Goal: Task Accomplishment & Management: Complete application form

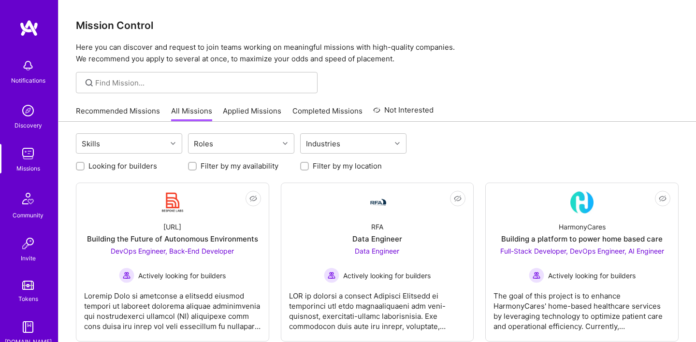
click at [135, 112] on link "Recommended Missions" at bounding box center [118, 114] width 84 height 16
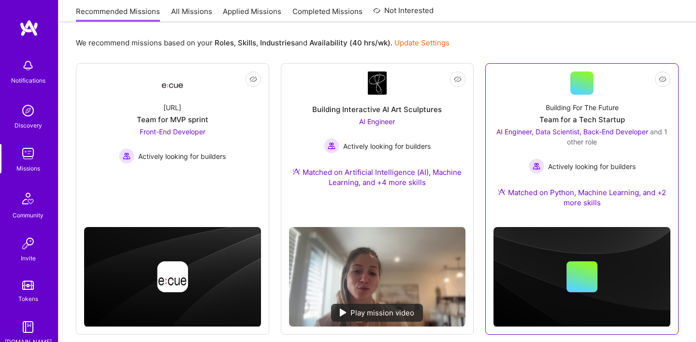
scroll to position [94, 0]
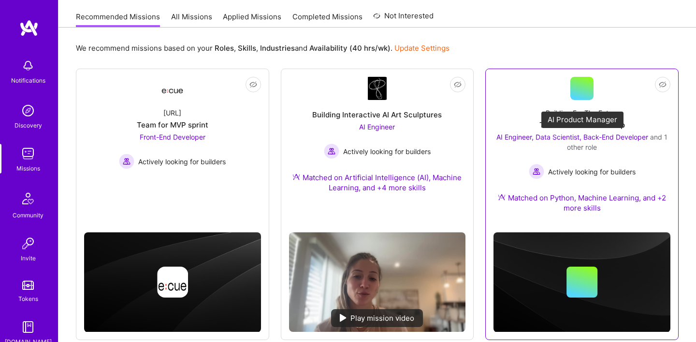
click at [504, 138] on span "AI Engineer, Data Scientist, Back-End Developer" at bounding box center [573, 137] width 152 height 8
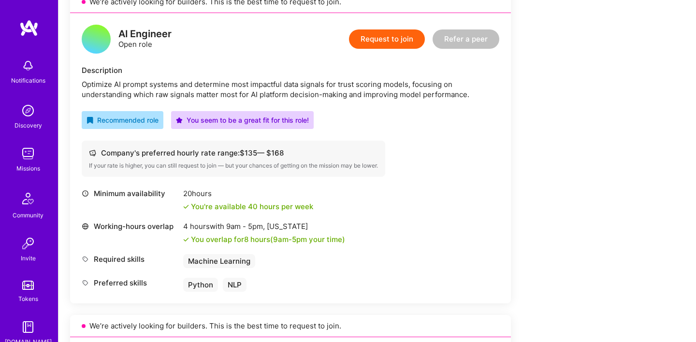
scroll to position [594, 0]
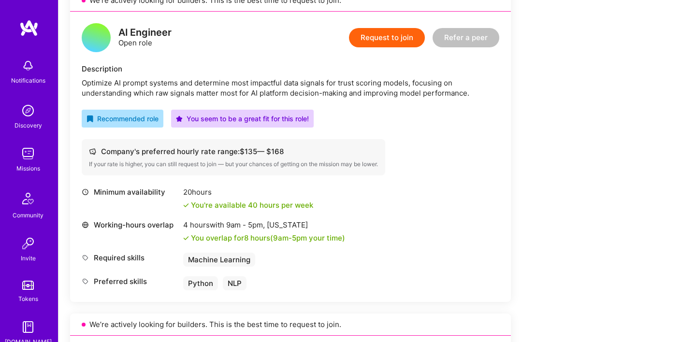
click at [376, 40] on button "Request to join" at bounding box center [387, 37] width 76 height 19
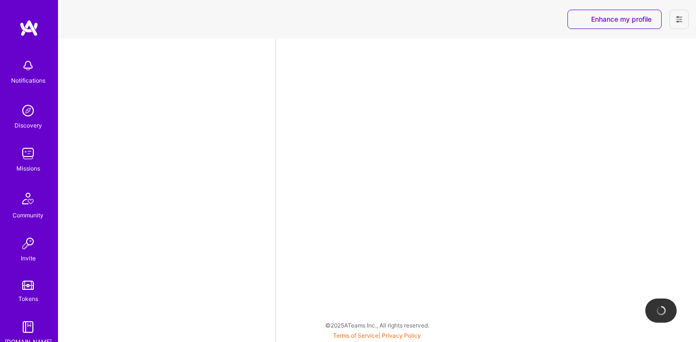
select select "US"
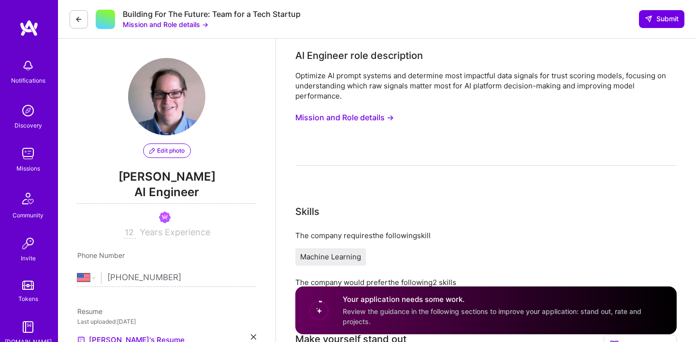
click at [174, 24] on button "Mission and Role details →" at bounding box center [166, 24] width 86 height 10
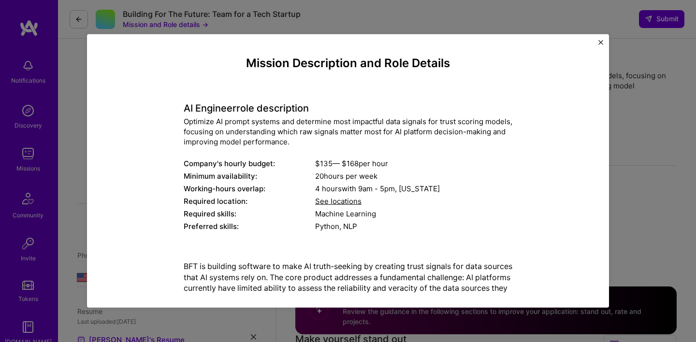
click at [338, 202] on span "See locations" at bounding box center [338, 201] width 46 height 9
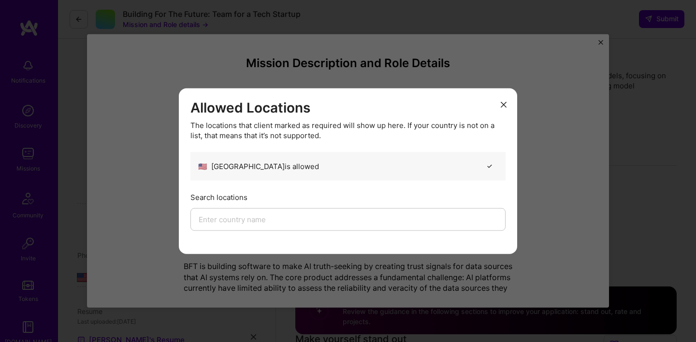
click at [502, 102] on icon "modal" at bounding box center [504, 105] width 6 height 6
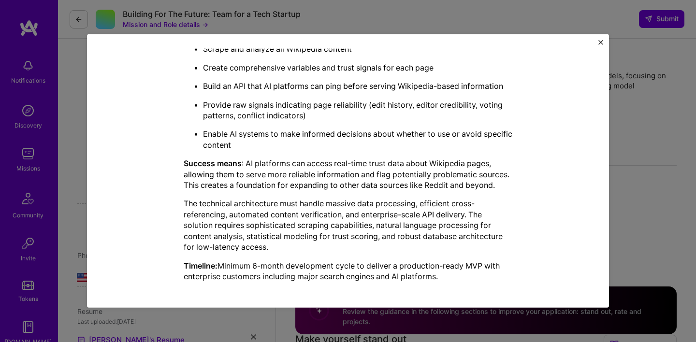
scroll to position [291, 0]
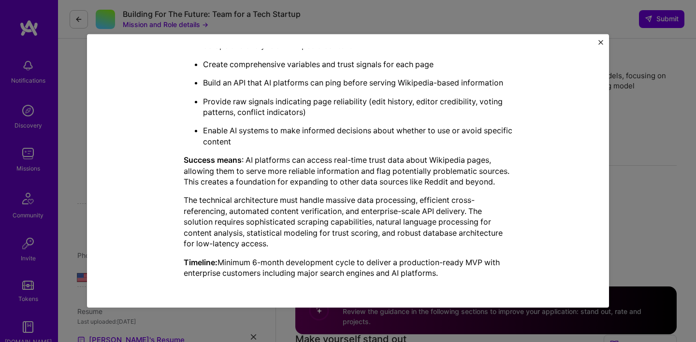
click at [600, 40] on img "Close" at bounding box center [601, 42] width 5 height 5
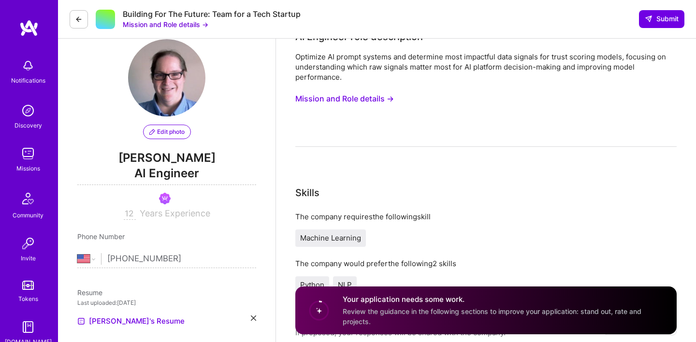
scroll to position [0, 0]
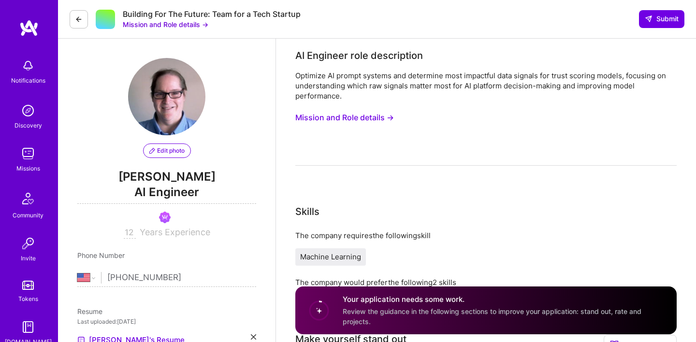
click at [77, 20] on icon at bounding box center [79, 19] width 8 height 8
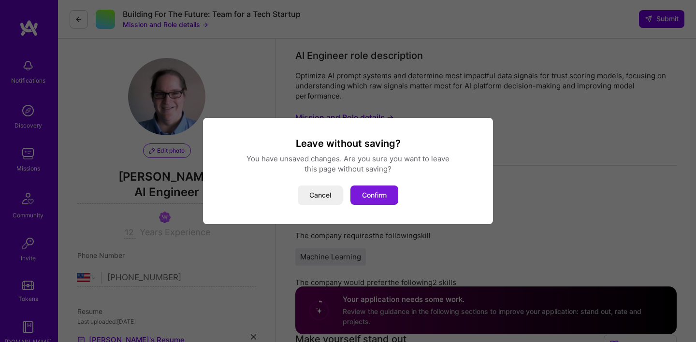
click at [367, 193] on button "Confirm" at bounding box center [375, 195] width 48 height 19
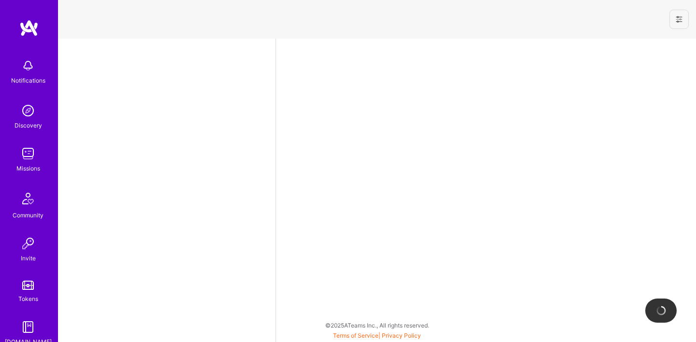
select select "US"
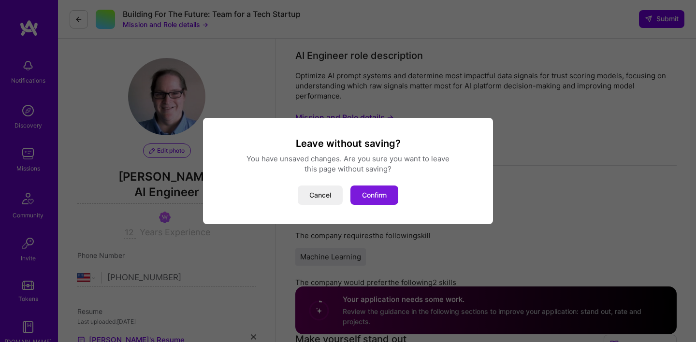
click at [372, 188] on button "Confirm" at bounding box center [375, 195] width 48 height 19
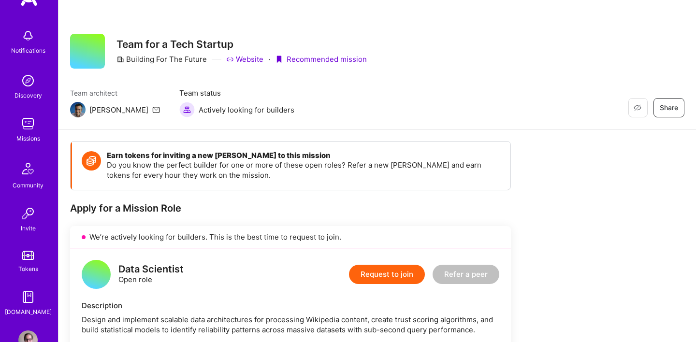
scroll to position [41, 0]
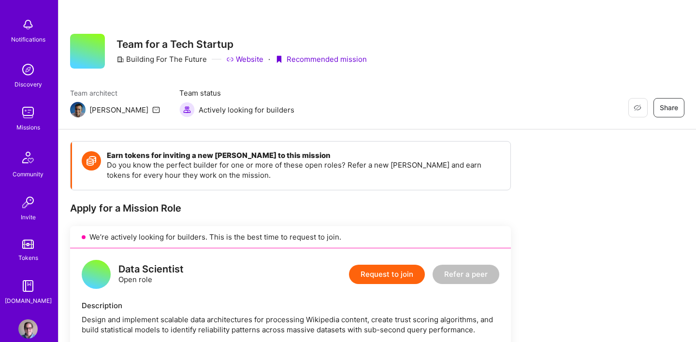
click at [27, 108] on img at bounding box center [27, 112] width 19 height 19
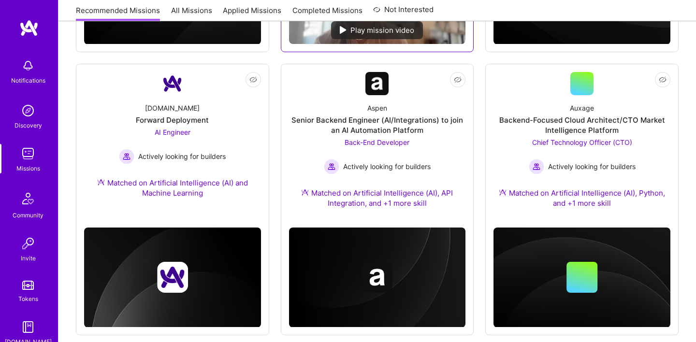
scroll to position [386, 0]
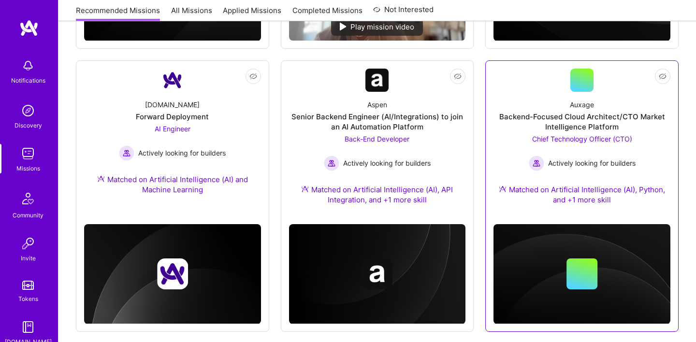
click at [574, 124] on div "Backend-Focused Cloud Architect/CTO Market Intelligence Platform" at bounding box center [582, 122] width 177 height 20
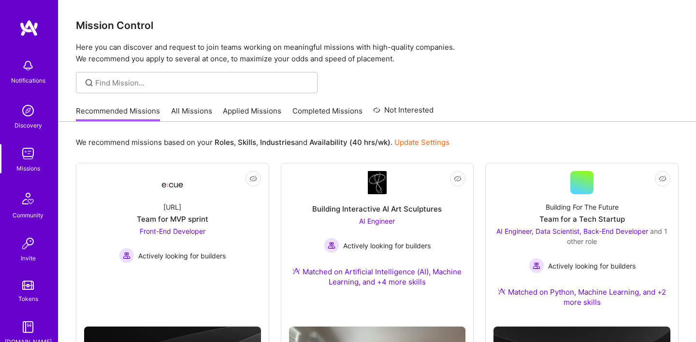
click at [195, 111] on link "All Missions" at bounding box center [191, 114] width 41 height 16
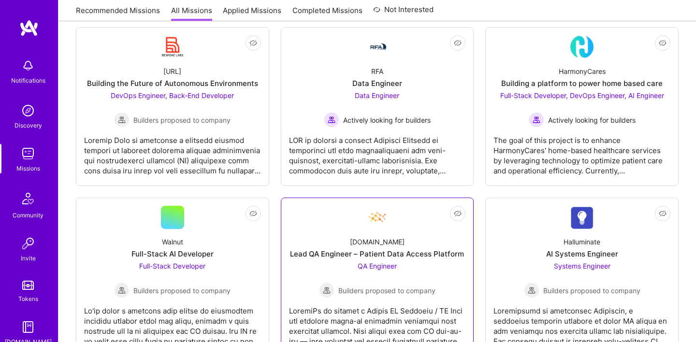
scroll to position [157, 0]
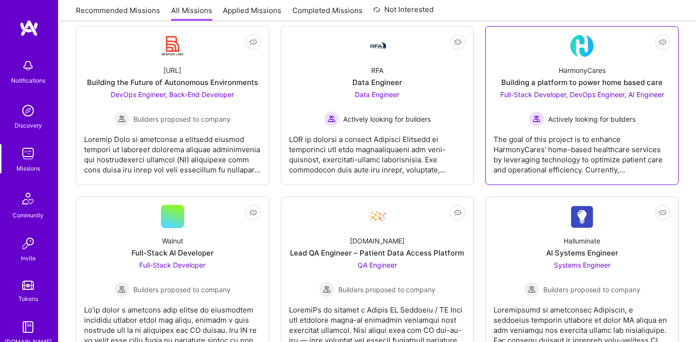
click at [645, 92] on span "Full-Stack Developer, DevOps Engineer, AI Engineer" at bounding box center [582, 94] width 164 height 8
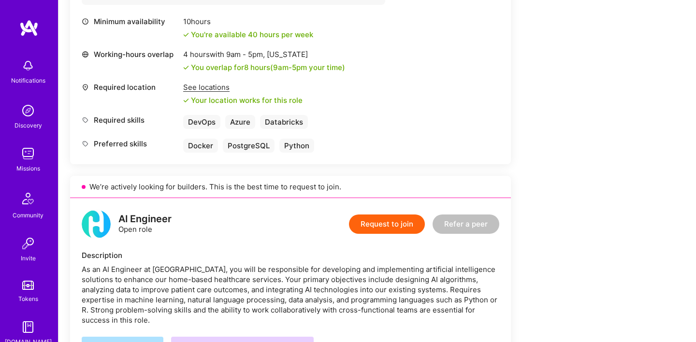
scroll to position [519, 0]
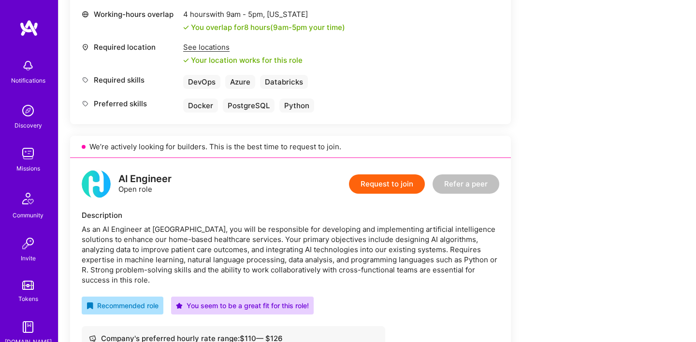
click at [373, 181] on button "Request to join" at bounding box center [387, 184] width 76 height 19
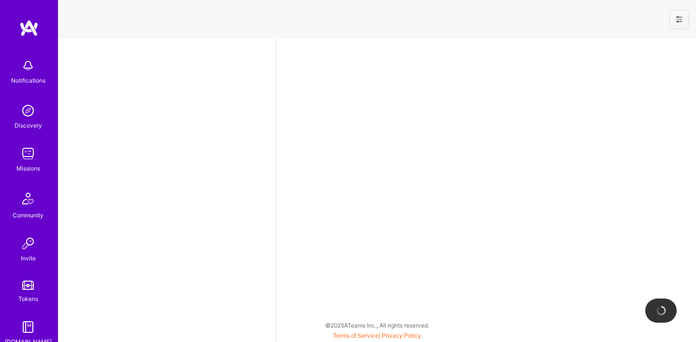
select select "US"
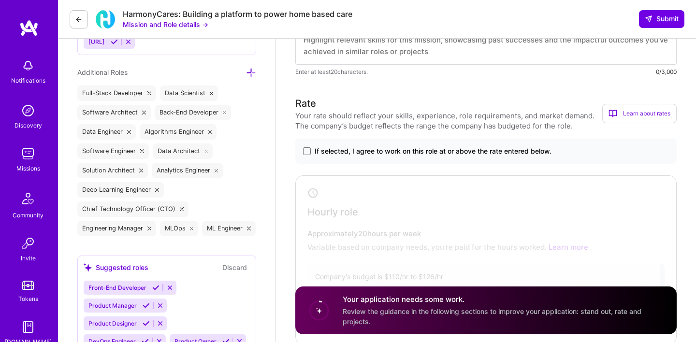
scroll to position [404, 0]
click at [307, 150] on span at bounding box center [307, 151] width 8 height 8
click at [0, 0] on input "If selected, I agree to work on this role at or above the rate entered below." at bounding box center [0, 0] width 0 height 0
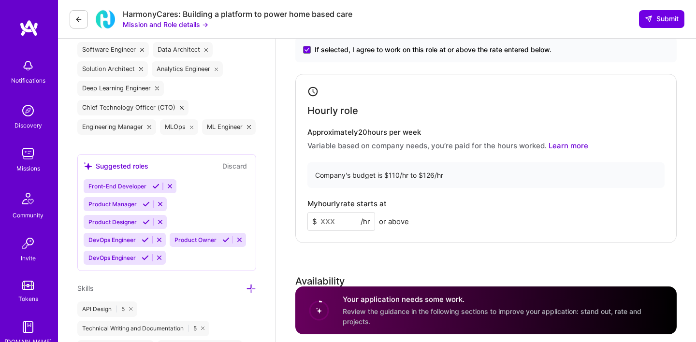
scroll to position [507, 0]
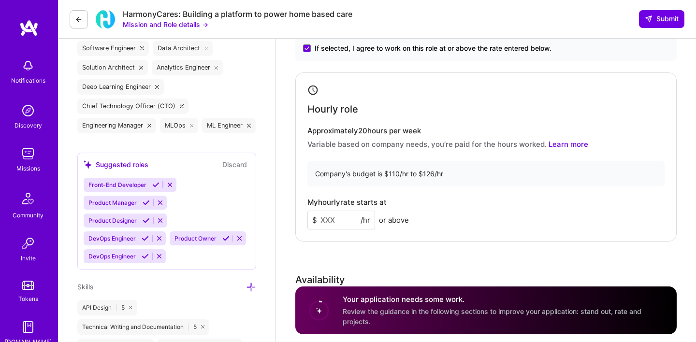
click at [351, 217] on input at bounding box center [342, 220] width 68 height 19
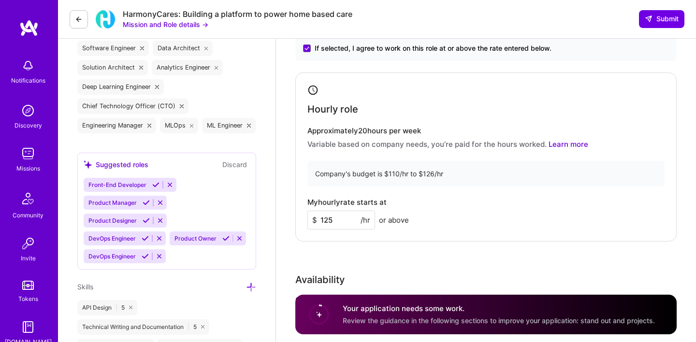
type input "125"
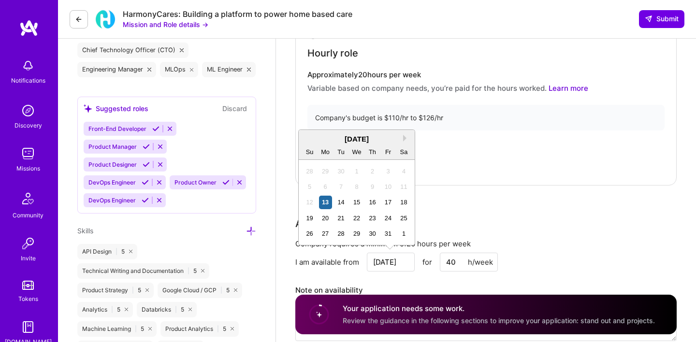
scroll to position [592, 0]
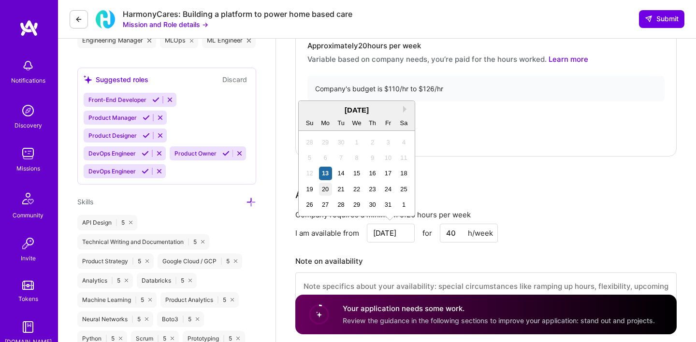
click at [326, 189] on div "20" at bounding box center [325, 189] width 13 height 13
type input "Oct 20"
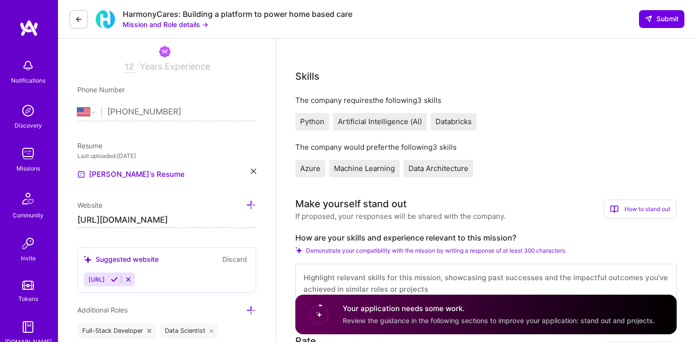
scroll to position [164, 0]
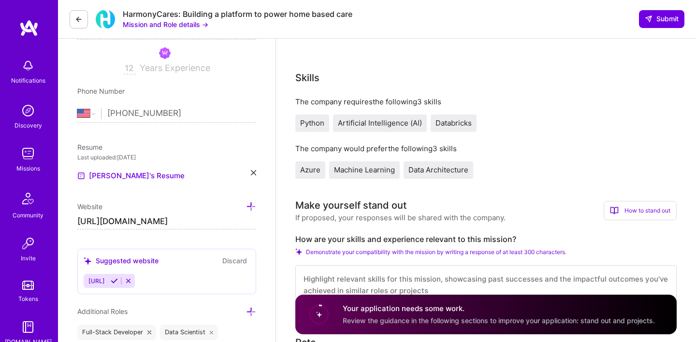
click at [118, 280] on icon at bounding box center [114, 281] width 7 height 7
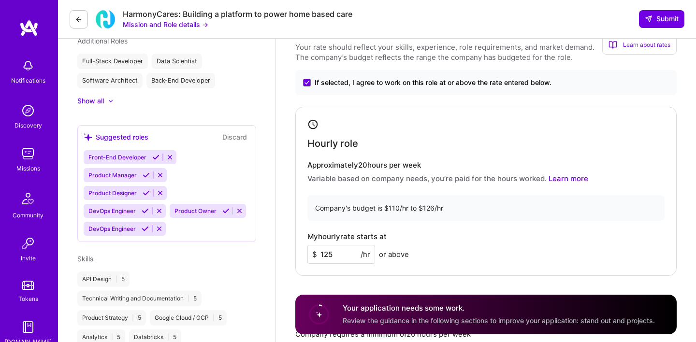
scroll to position [342, 0]
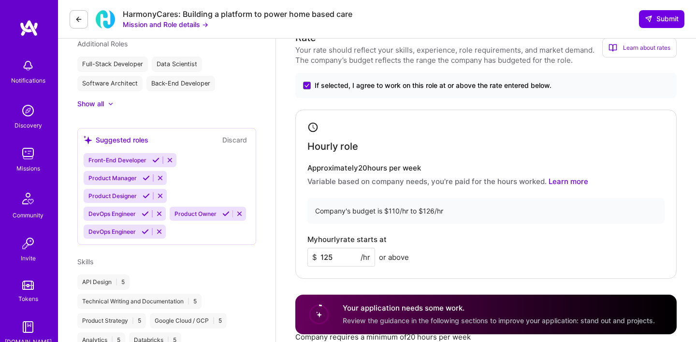
click at [228, 140] on button "Discard" at bounding box center [235, 139] width 30 height 11
click at [232, 142] on button "Discard" at bounding box center [235, 139] width 30 height 11
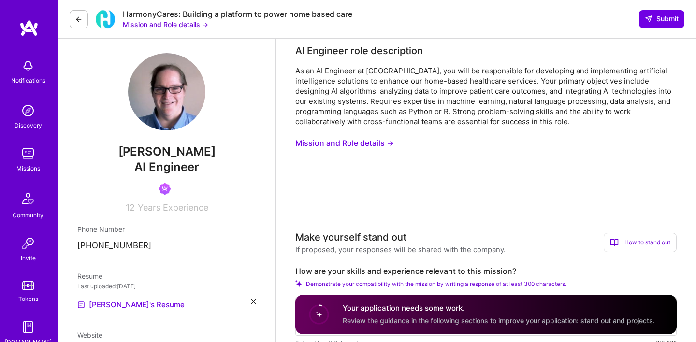
scroll to position [0, 0]
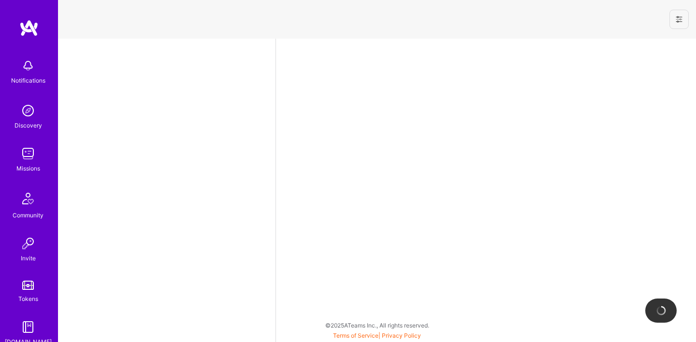
select select "US"
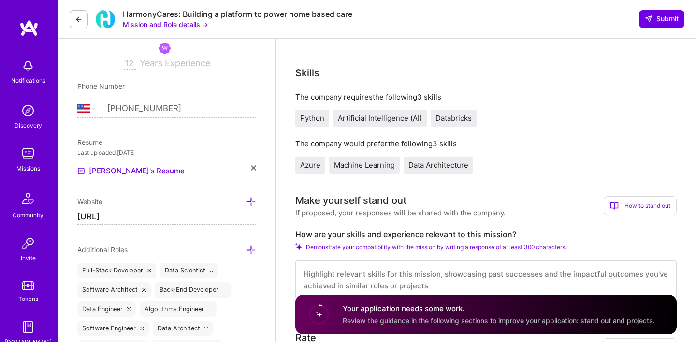
scroll to position [173, 0]
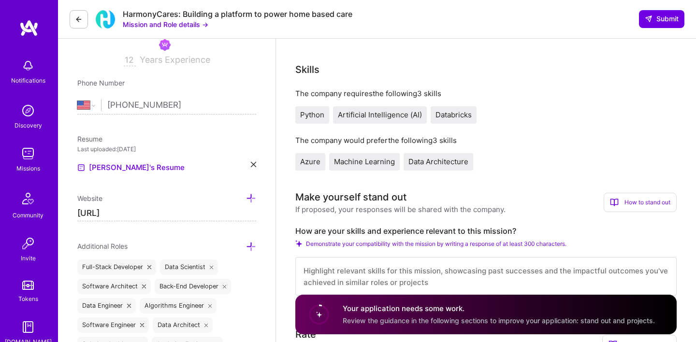
click at [171, 215] on input "[URL]" at bounding box center [166, 213] width 179 height 15
click at [170, 215] on input "[URL]" at bounding box center [166, 213] width 179 height 15
click at [150, 213] on input "[URL]" at bounding box center [166, 213] width 179 height 15
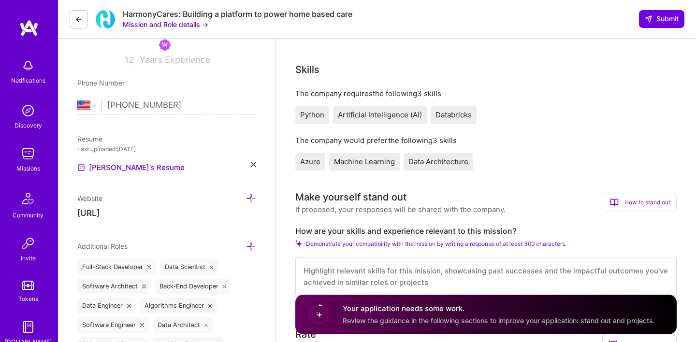
click at [150, 213] on input "[URL]" at bounding box center [166, 213] width 179 height 15
paste input "[DOMAIN_NAME][URL]"
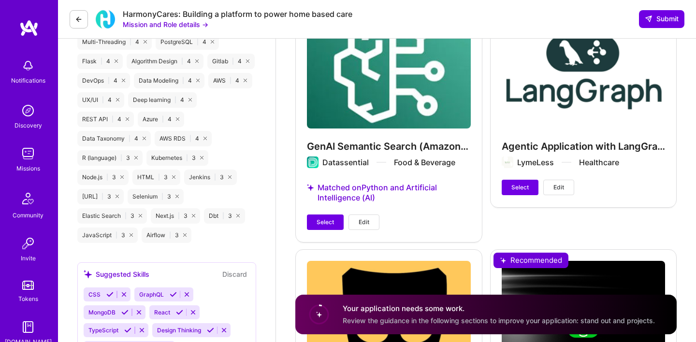
scroll to position [1125, 0]
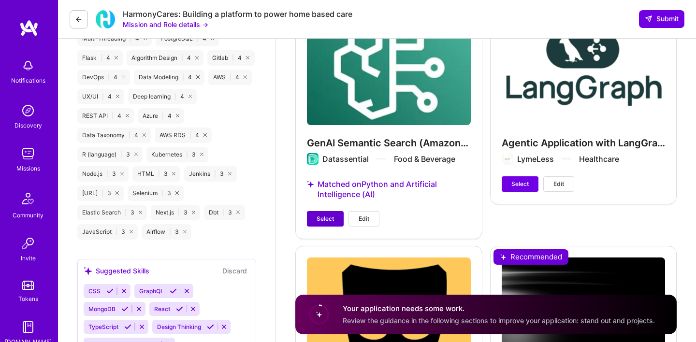
type input "[URL][DOMAIN_NAME]"
click at [328, 218] on span "Select" at bounding box center [325, 219] width 17 height 9
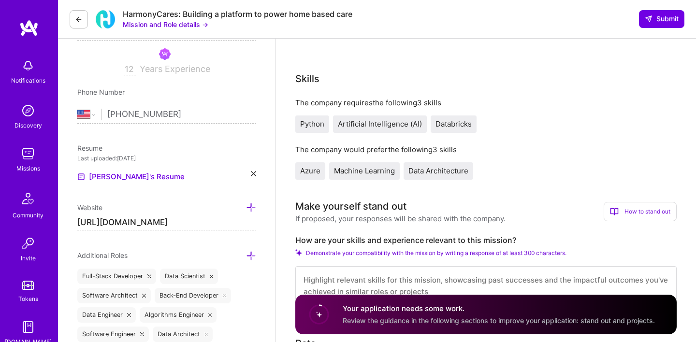
scroll to position [133, 0]
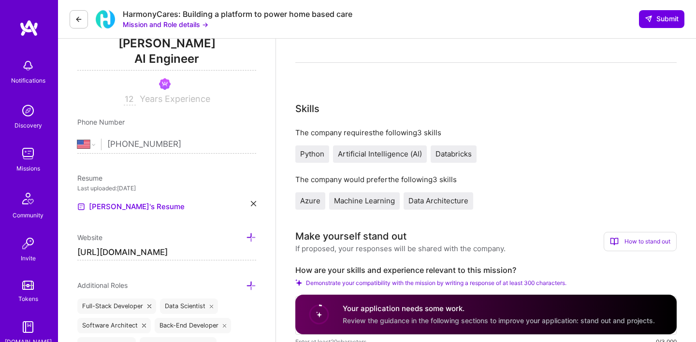
click at [181, 26] on button "Mission and Role details →" at bounding box center [166, 24] width 86 height 10
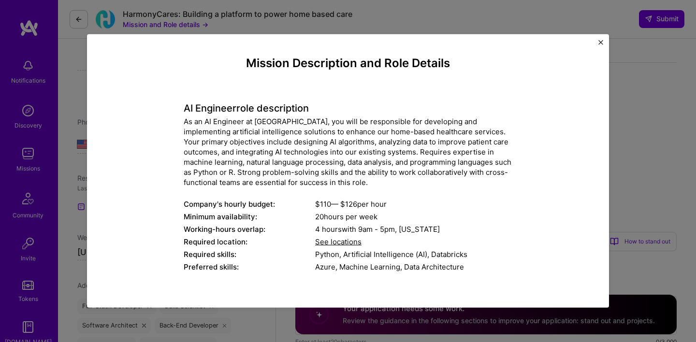
click at [600, 42] on img "Close" at bounding box center [601, 42] width 5 height 5
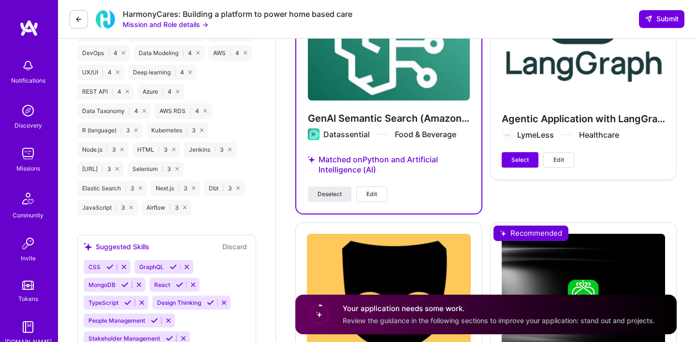
scroll to position [1148, 0]
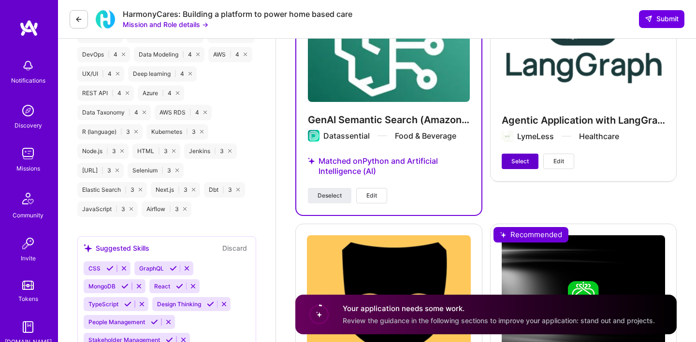
click at [509, 160] on button "Select" at bounding box center [520, 161] width 37 height 15
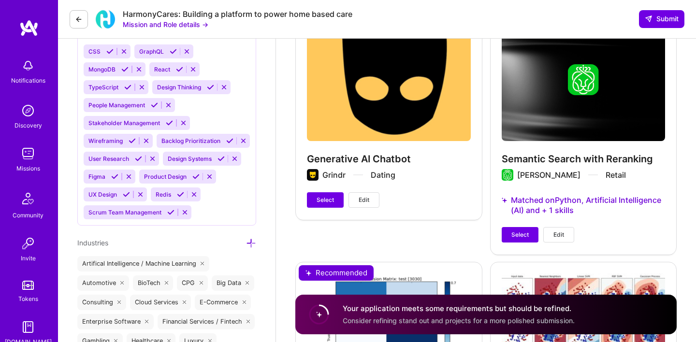
scroll to position [1361, 0]
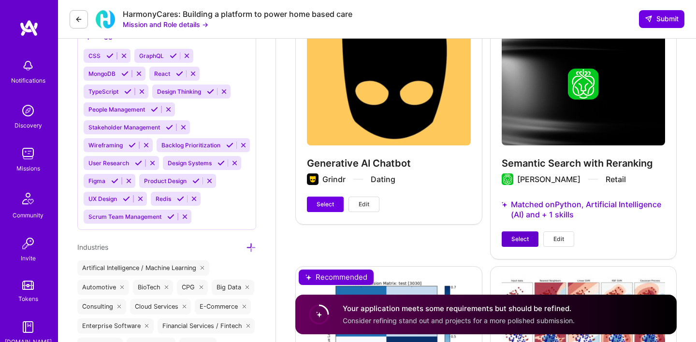
click at [514, 235] on span "Select" at bounding box center [520, 239] width 17 height 9
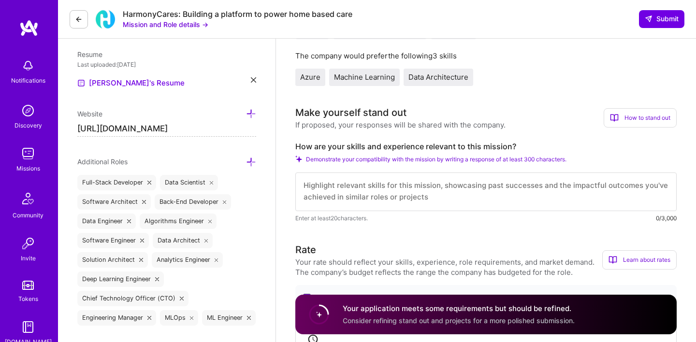
scroll to position [0, 0]
click at [160, 24] on button "Mission and Role details →" at bounding box center [166, 24] width 86 height 10
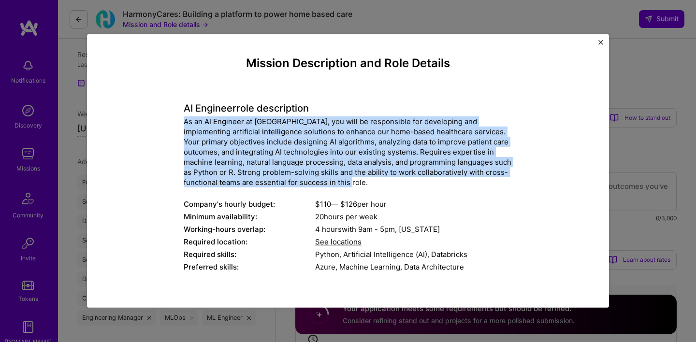
drag, startPoint x: 185, startPoint y: 124, endPoint x: 385, endPoint y: 180, distance: 208.4
click at [385, 180] on div "As an AI Engineer at [GEOGRAPHIC_DATA], you will be responsible for developing …" at bounding box center [348, 152] width 329 height 71
copy div "As an AI Engineer at [GEOGRAPHIC_DATA], you will be responsible for developing …"
click at [602, 43] on img "Close" at bounding box center [601, 42] width 5 height 5
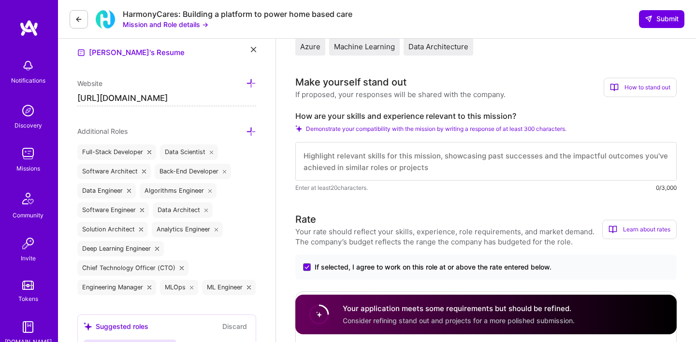
scroll to position [288, 0]
click at [395, 162] on textarea at bounding box center [486, 161] width 382 height 39
paste textarea "As an AI Engineer at [GEOGRAPHIC_DATA], you will be responsible for developing …"
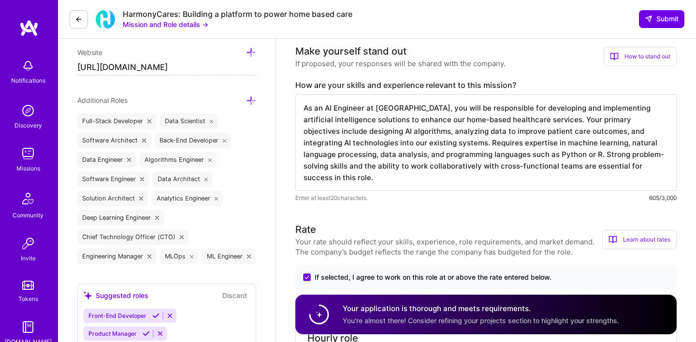
scroll to position [1, 0]
click at [306, 109] on textarea "As an AI Engineer at [GEOGRAPHIC_DATA], you will be responsible for developing …" at bounding box center [486, 142] width 382 height 97
drag, startPoint x: 304, startPoint y: 109, endPoint x: 365, endPoint y: 178, distance: 91.8
click at [365, 178] on textarea "As an AI Engineer at [GEOGRAPHIC_DATA], you will be responsible for developing …" at bounding box center [486, 142] width 382 height 97
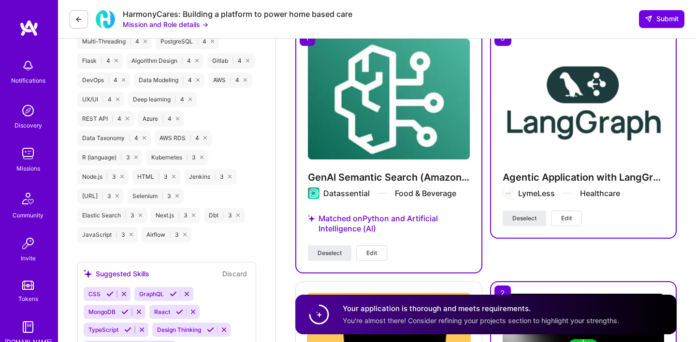
scroll to position [1125, 0]
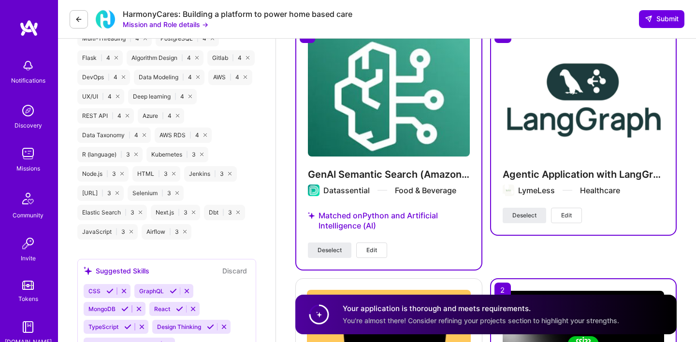
click at [416, 144] on img at bounding box center [389, 96] width 162 height 121
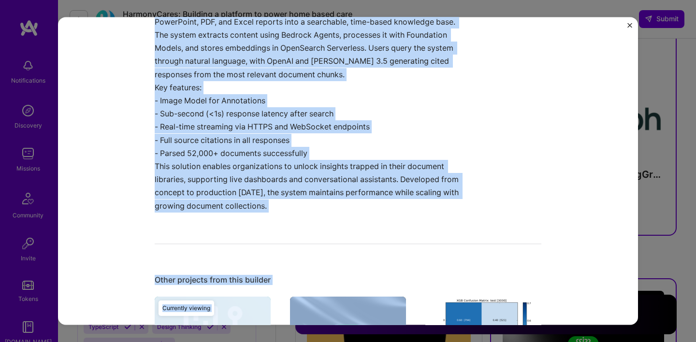
scroll to position [837, 0]
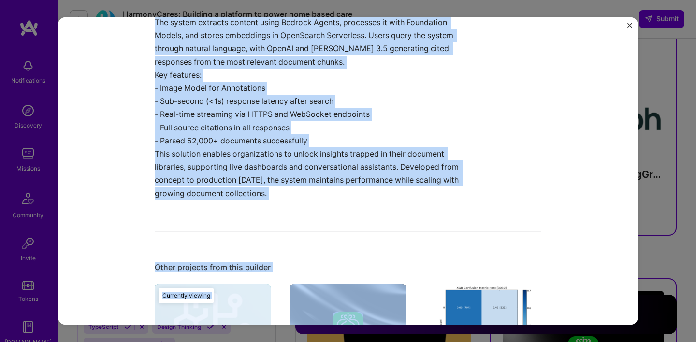
drag, startPoint x: 159, startPoint y: 85, endPoint x: 319, endPoint y: 186, distance: 189.3
click at [319, 186] on div "AI-Powered Semantic Search with Knowledge Base Built an end-to-end Amazon Bedro…" at bounding box center [312, 82] width 314 height 235
copy div "AI-Powered Semantic Search with Knowledge Base Built an end-to-end Amazon Bedro…"
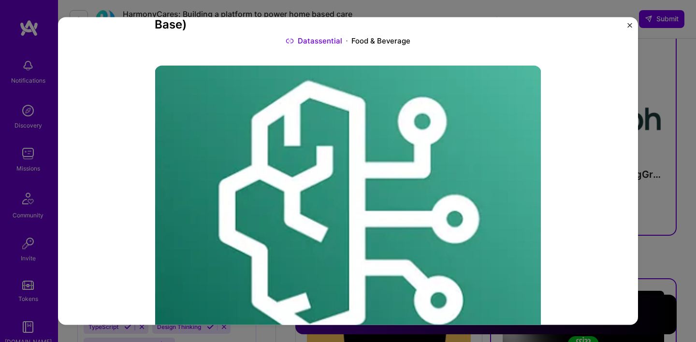
scroll to position [0, 0]
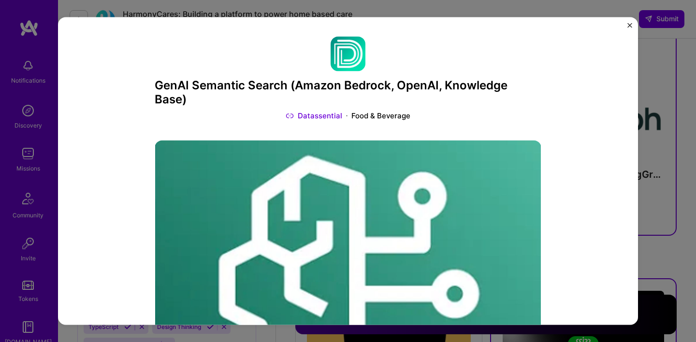
click at [629, 28] on button "Close" at bounding box center [630, 28] width 5 height 10
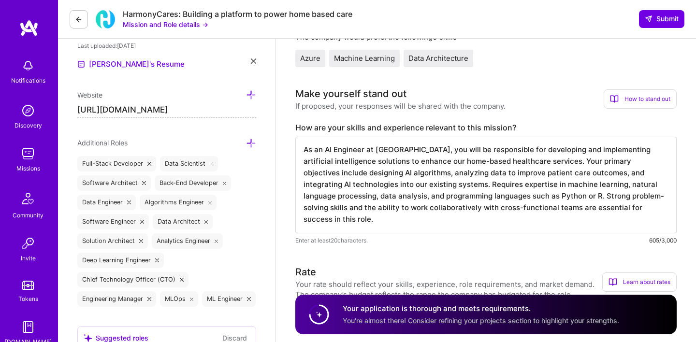
scroll to position [273, 0]
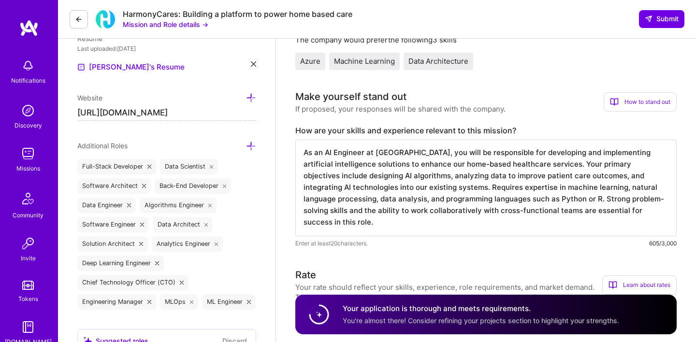
click at [362, 130] on label "How are your skills and experience relevant to this mission?" at bounding box center [486, 131] width 382 height 10
copy label "How are your skills and experience relevant to this mission?"
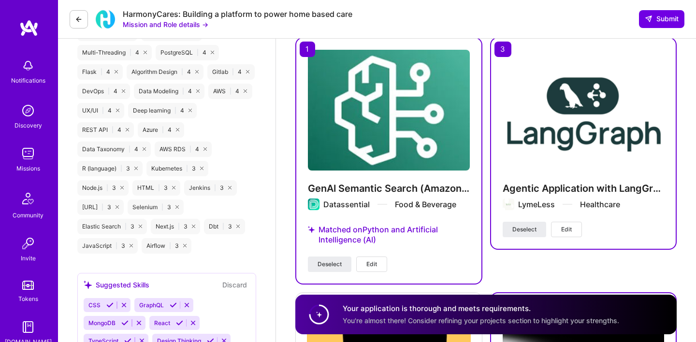
scroll to position [1115, 0]
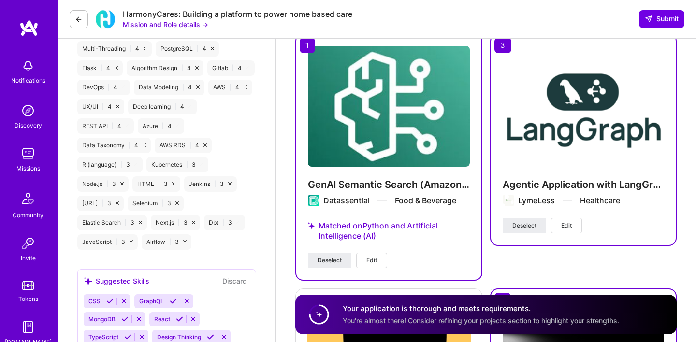
click at [555, 135] on img at bounding box center [584, 106] width 162 height 121
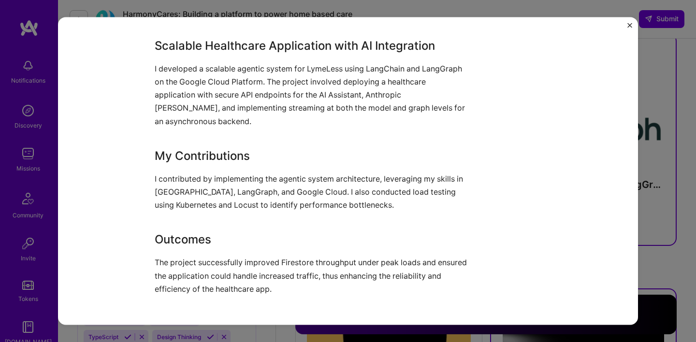
scroll to position [650, 0]
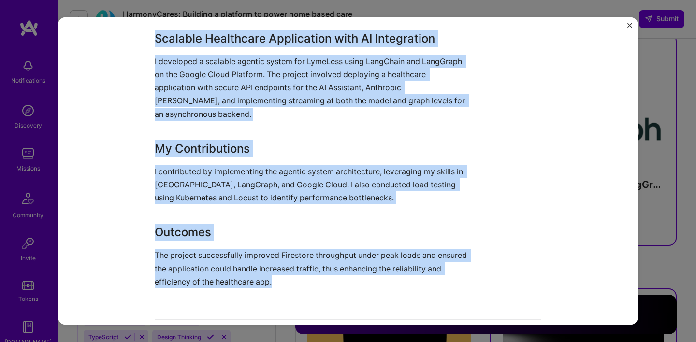
drag, startPoint x: 158, startPoint y: 42, endPoint x: 335, endPoint y: 293, distance: 307.5
click at [335, 293] on div "Agentic Application with LangGraph LymeLess Healthcare Role AI Engineer [DATE] …" at bounding box center [348, 144] width 387 height 1517
copy div "Scalable Healthcare Application with AI Integration I developed a scalable agen…"
click at [628, 23] on img "Close" at bounding box center [630, 25] width 5 height 5
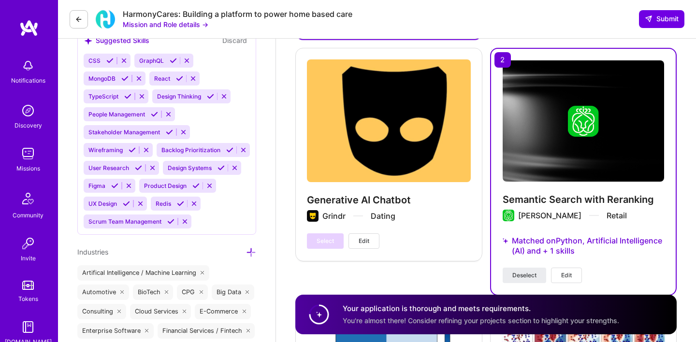
scroll to position [1359, 0]
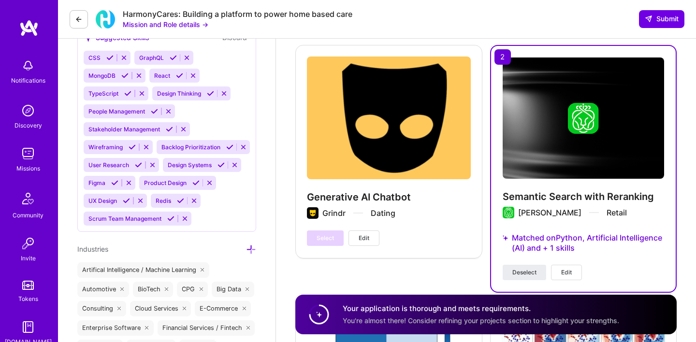
click at [526, 139] on img at bounding box center [584, 118] width 162 height 121
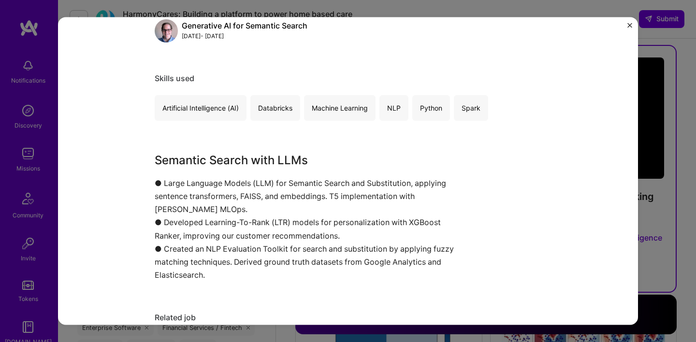
scroll to position [165, 0]
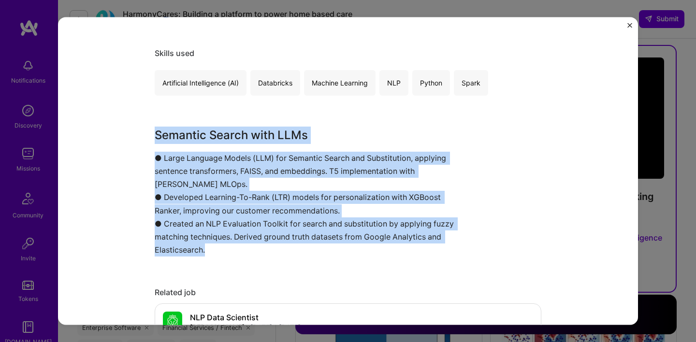
drag, startPoint x: 158, startPoint y: 137, endPoint x: 264, endPoint y: 250, distance: 155.6
click at [264, 250] on div "Semantic Search with LLMs ● Large Language Models (LLM) for Semantic Search and…" at bounding box center [312, 192] width 314 height 131
copy div "Semantic Search with LLMs ● Large Language Models (LLM) for Semantic Search and…"
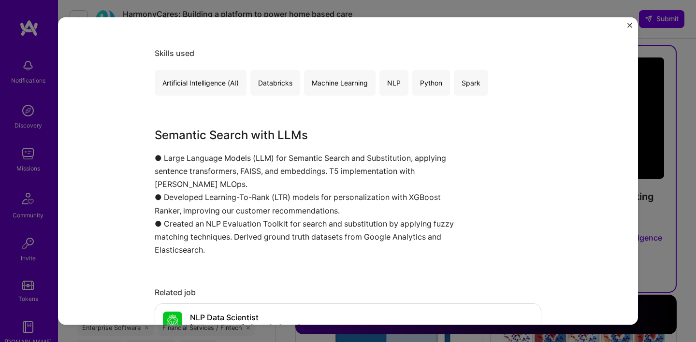
click at [631, 22] on div "Semantic Search with Reranking [PERSON_NAME] Retail Role Generative AI for Sema…" at bounding box center [348, 171] width 580 height 308
click at [626, 25] on div "Semantic Search with Reranking [PERSON_NAME] Retail Role Generative AI for Sema…" at bounding box center [348, 171] width 580 height 308
click at [627, 24] on div "Semantic Search with Reranking [PERSON_NAME] Retail Role Generative AI for Sema…" at bounding box center [348, 171] width 580 height 308
click at [629, 24] on img "Close" at bounding box center [630, 25] width 5 height 5
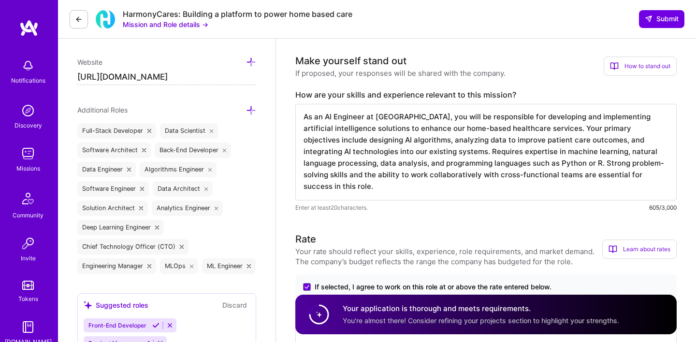
scroll to position [310, 0]
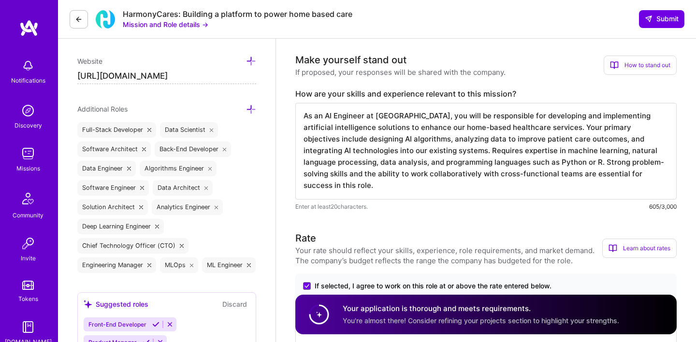
drag, startPoint x: 305, startPoint y: 117, endPoint x: 367, endPoint y: 191, distance: 96.5
click at [367, 191] on textarea "As an AI Engineer at [GEOGRAPHIC_DATA], you will be responsible for developing …" at bounding box center [486, 151] width 382 height 97
paste textarea "L'i dolor sita consec ad elitseddo eiu tempor incididunt UT laboreetdo mag aliq…"
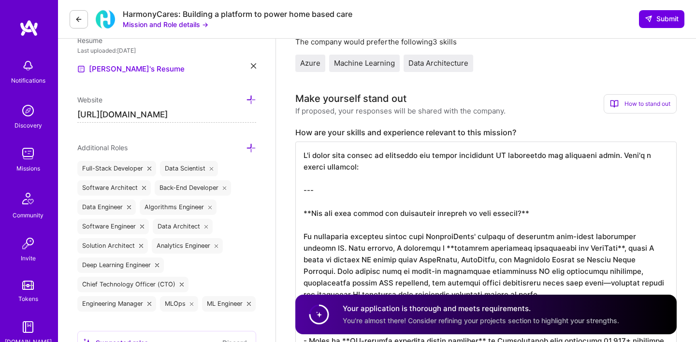
scroll to position [269, 0]
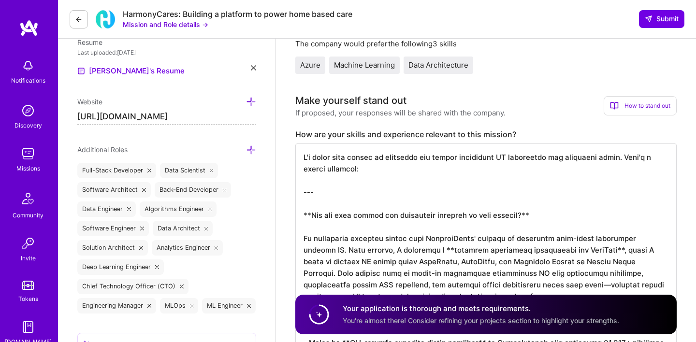
drag, startPoint x: 303, startPoint y: 160, endPoint x: 545, endPoint y: 216, distance: 248.7
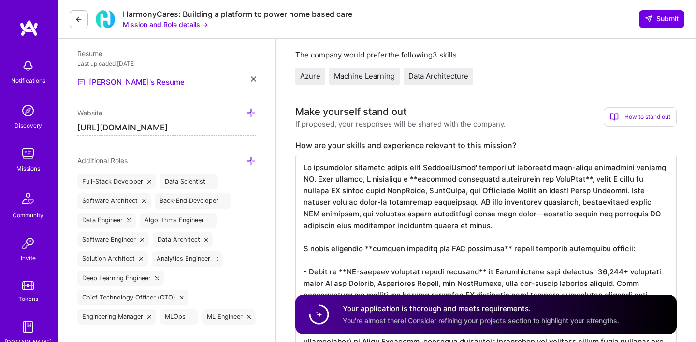
scroll to position [261, 0]
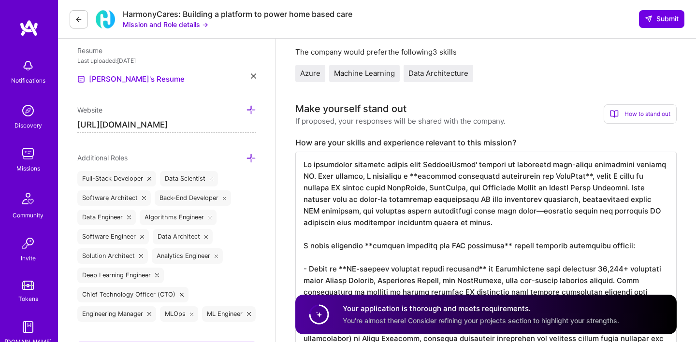
drag, startPoint x: 303, startPoint y: 163, endPoint x: 363, endPoint y: 176, distance: 61.5
click at [363, 176] on textarea at bounding box center [486, 328] width 382 height 352
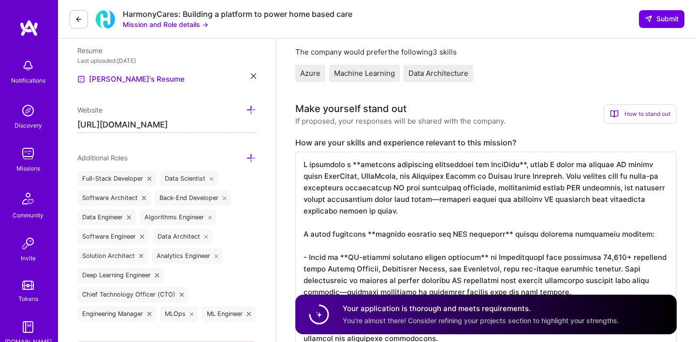
scroll to position [0, 0]
click at [360, 169] on textarea at bounding box center [486, 322] width 382 height 340
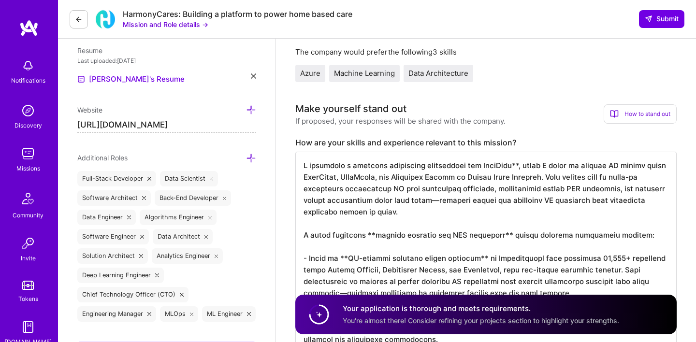
click at [513, 166] on textarea at bounding box center [486, 322] width 382 height 340
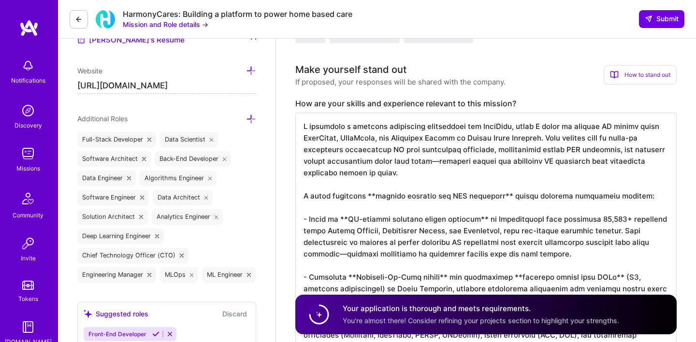
scroll to position [304, 0]
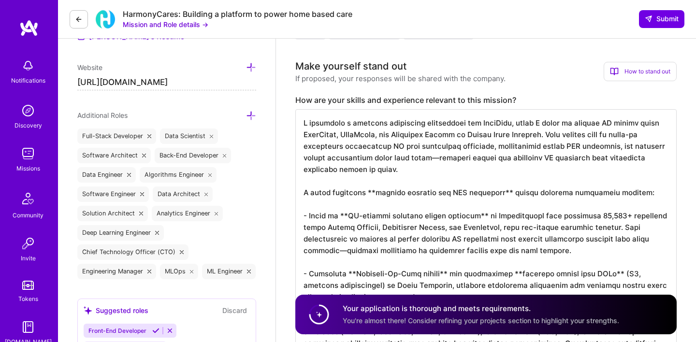
click at [369, 191] on textarea at bounding box center [486, 279] width 382 height 340
click at [492, 194] on textarea at bounding box center [486, 279] width 382 height 340
click at [496, 195] on textarea at bounding box center [486, 279] width 382 height 340
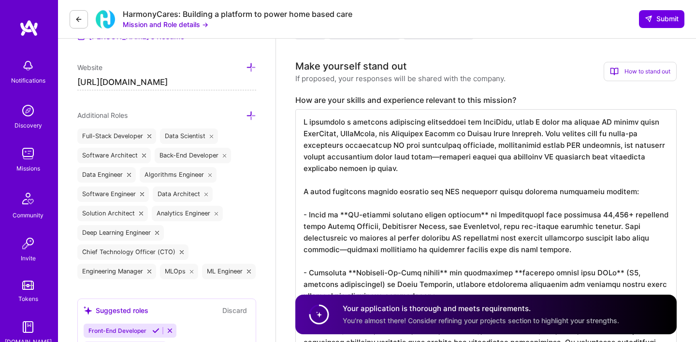
click at [343, 217] on textarea at bounding box center [486, 279] width 382 height 340
click at [471, 217] on textarea at bounding box center [486, 279] width 382 height 340
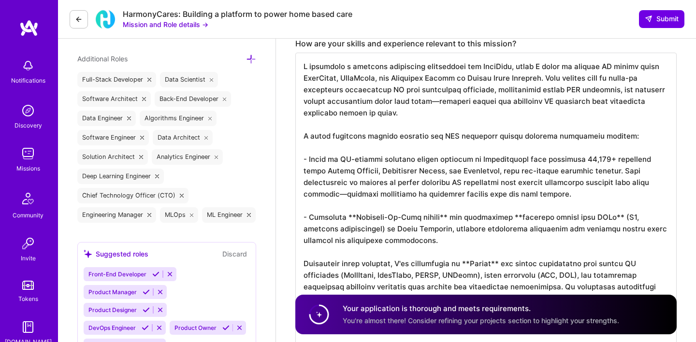
scroll to position [355, 0]
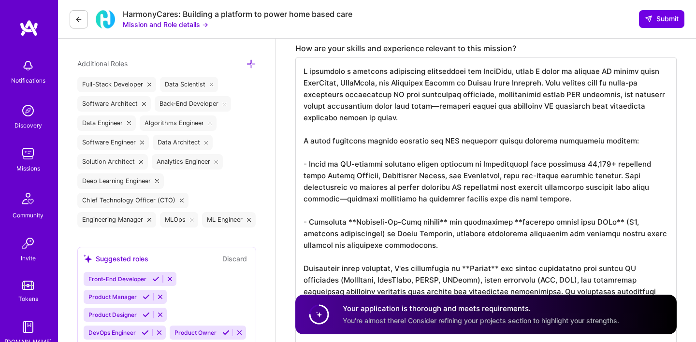
drag, startPoint x: 515, startPoint y: 178, endPoint x: 617, endPoint y: 180, distance: 102.0
click at [617, 180] on textarea at bounding box center [486, 228] width 382 height 340
drag, startPoint x: 593, startPoint y: 178, endPoint x: 594, endPoint y: 196, distance: 17.9
click at [594, 196] on textarea at bounding box center [486, 228] width 382 height 340
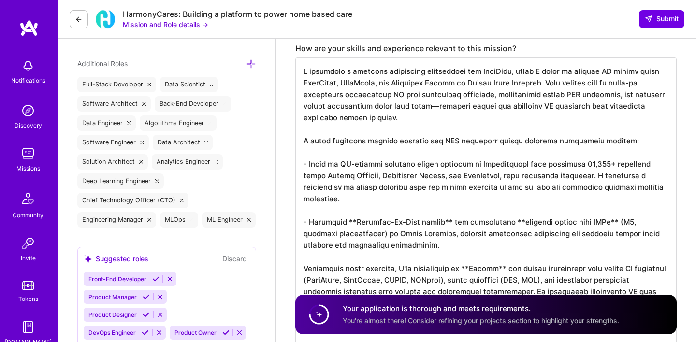
click at [182, 23] on button "Mission and Role details →" at bounding box center [166, 24] width 86 height 10
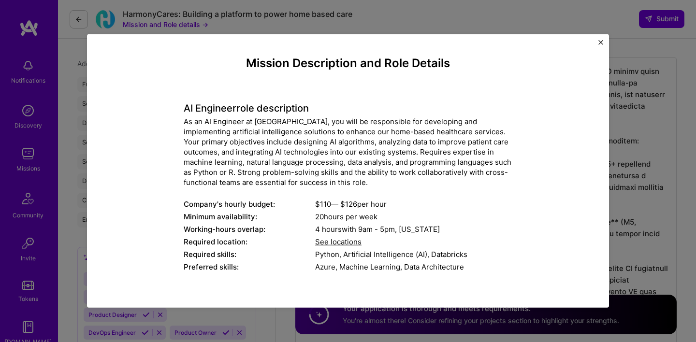
click at [601, 42] on img "Close" at bounding box center [601, 42] width 5 height 5
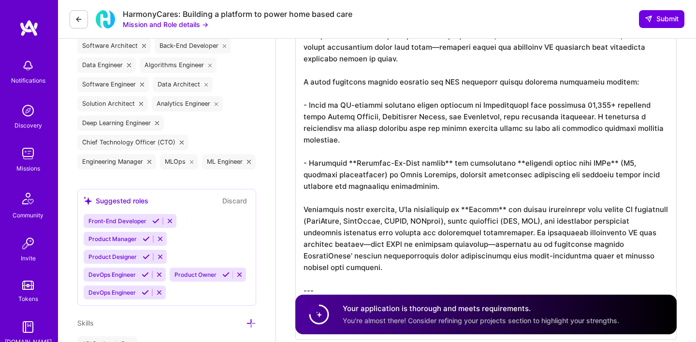
scroll to position [0, 0]
click at [355, 167] on textarea at bounding box center [486, 170] width 382 height 340
click at [444, 163] on textarea at bounding box center [486, 170] width 382 height 340
click at [508, 163] on textarea at bounding box center [486, 170] width 382 height 340
click at [602, 163] on textarea at bounding box center [486, 170] width 382 height 340
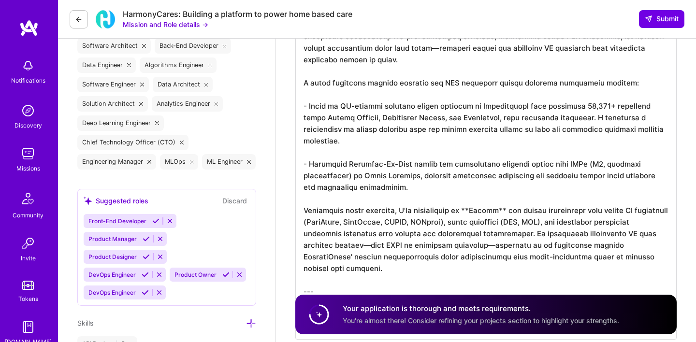
click at [409, 190] on textarea at bounding box center [486, 170] width 382 height 340
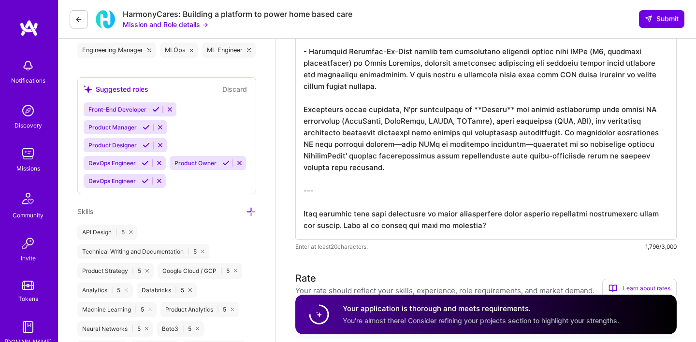
scroll to position [536, 0]
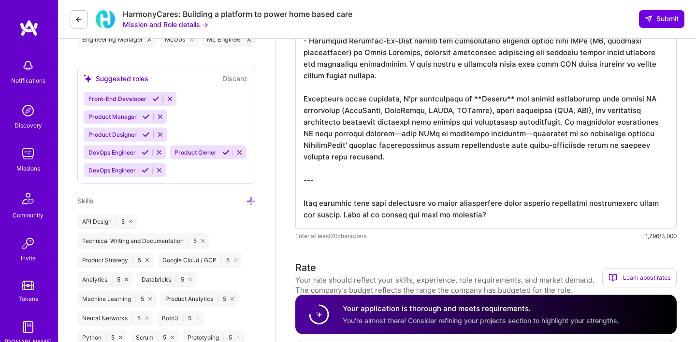
click at [469, 101] on textarea at bounding box center [486, 53] width 382 height 352
click at [494, 96] on textarea at bounding box center [486, 53] width 382 height 352
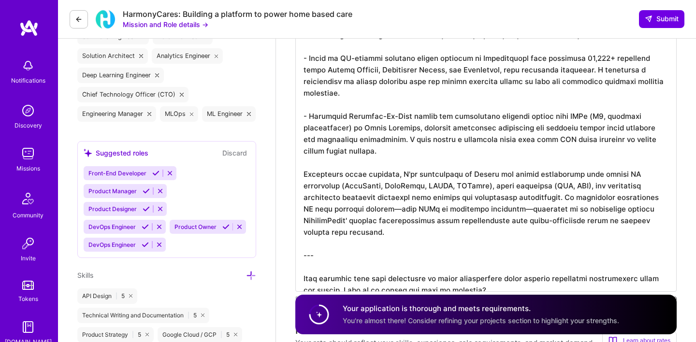
scroll to position [454, 0]
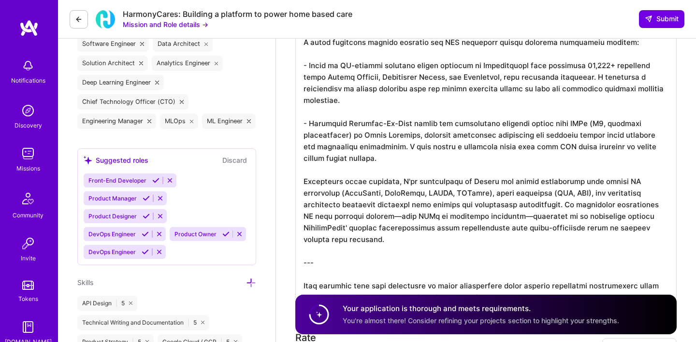
click at [440, 191] on textarea at bounding box center [486, 129] width 382 height 340
click at [443, 193] on textarea at bounding box center [486, 129] width 382 height 340
click at [413, 192] on textarea at bounding box center [486, 129] width 382 height 340
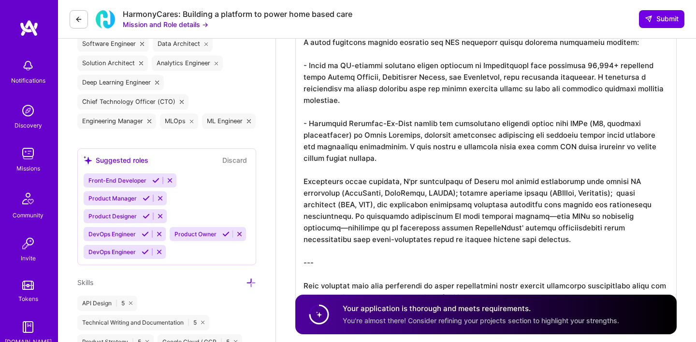
click at [323, 203] on textarea at bounding box center [486, 135] width 382 height 352
click at [588, 195] on textarea at bounding box center [486, 135] width 382 height 352
click at [379, 207] on textarea at bounding box center [486, 135] width 382 height 352
click at [401, 206] on textarea at bounding box center [486, 135] width 382 height 352
click at [520, 206] on textarea at bounding box center [486, 135] width 382 height 352
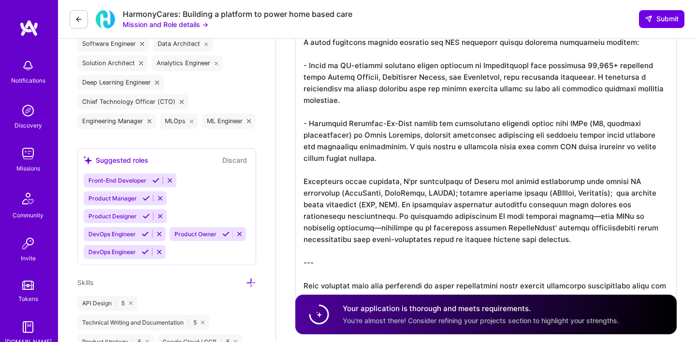
click at [520, 206] on textarea at bounding box center [486, 135] width 382 height 352
click at [352, 218] on textarea at bounding box center [486, 135] width 382 height 352
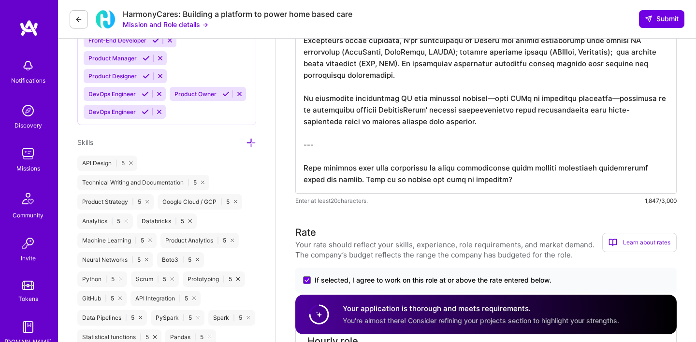
scroll to position [590, 0]
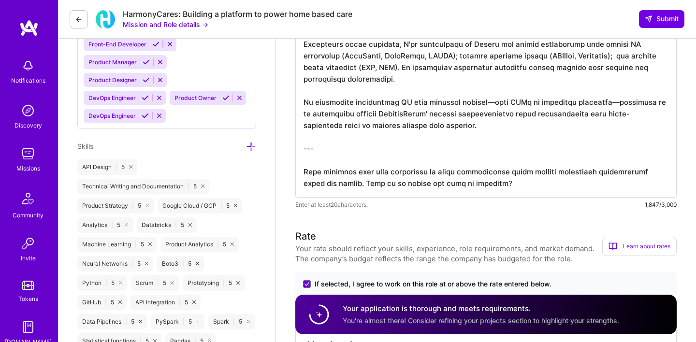
drag, startPoint x: 303, startPoint y: 150, endPoint x: 487, endPoint y: 195, distance: 189.6
click at [487, 195] on textarea at bounding box center [486, 10] width 382 height 375
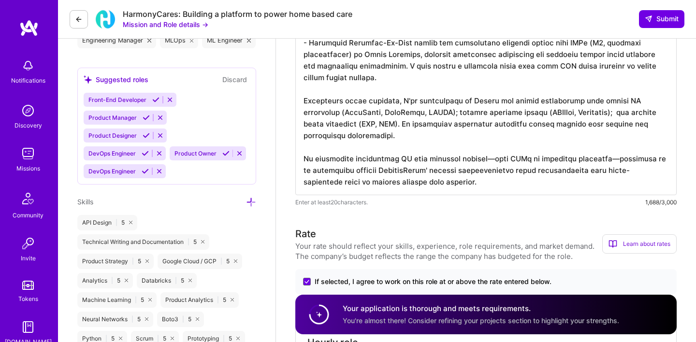
scroll to position [522, 0]
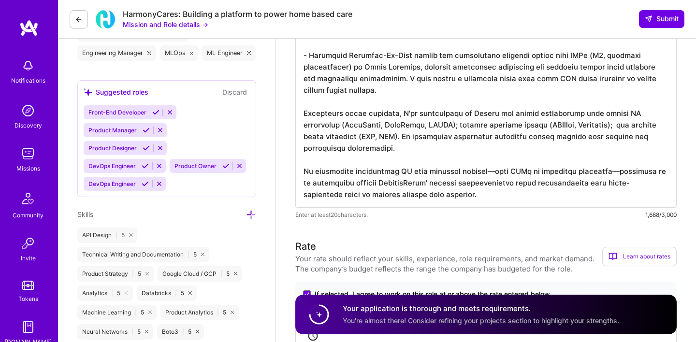
click at [407, 171] on textarea at bounding box center [486, 49] width 382 height 317
click at [405, 171] on textarea at bounding box center [486, 49] width 382 height 317
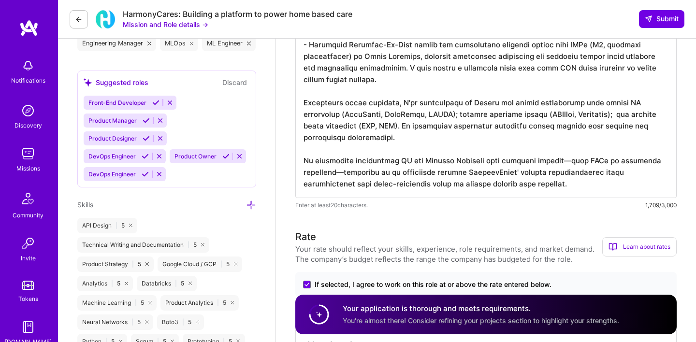
scroll to position [543, 0]
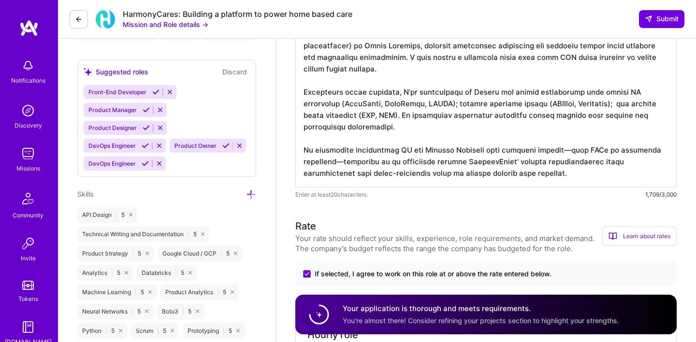
drag, startPoint x: 303, startPoint y: 150, endPoint x: 573, endPoint y: 175, distance: 271.4
click at [572, 177] on textarea at bounding box center [486, 28] width 382 height 317
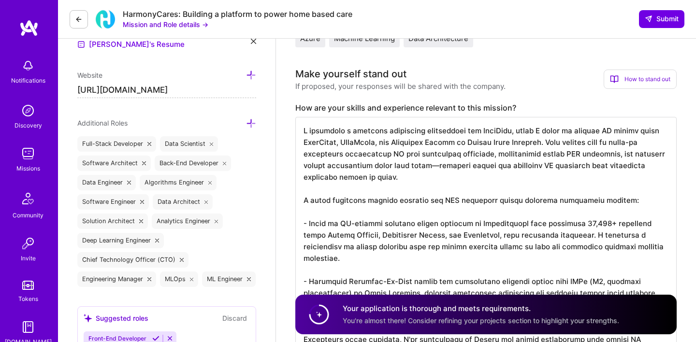
scroll to position [295, 0]
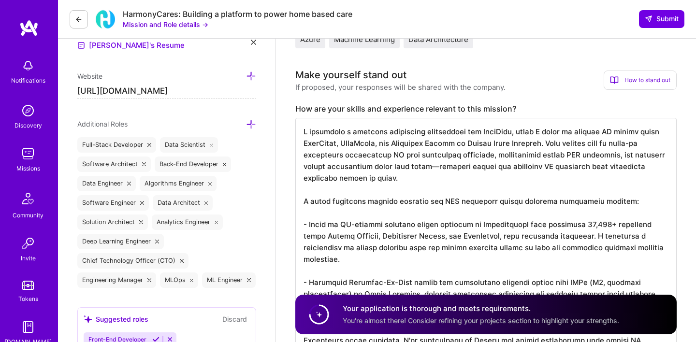
click at [302, 132] on textarea at bounding box center [486, 265] width 382 height 294
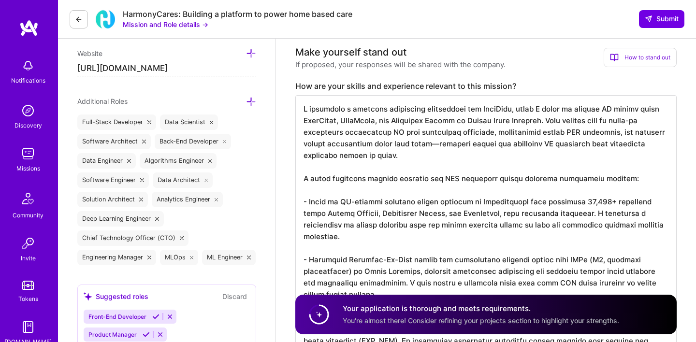
scroll to position [304, 0]
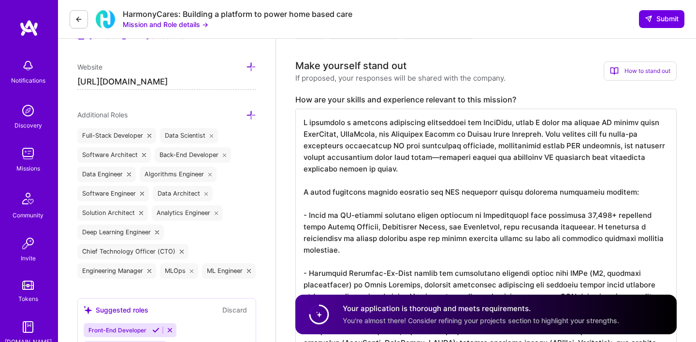
click at [303, 123] on textarea at bounding box center [486, 262] width 382 height 306
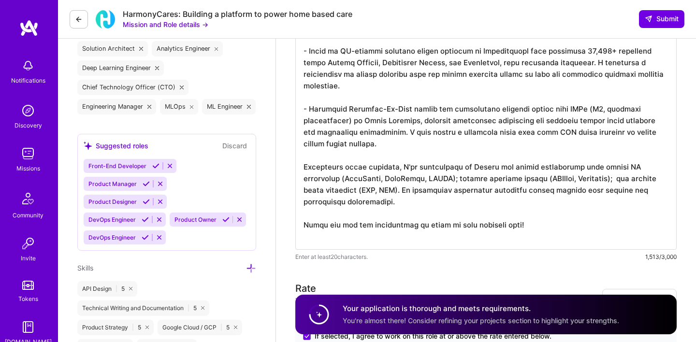
scroll to position [0, 0]
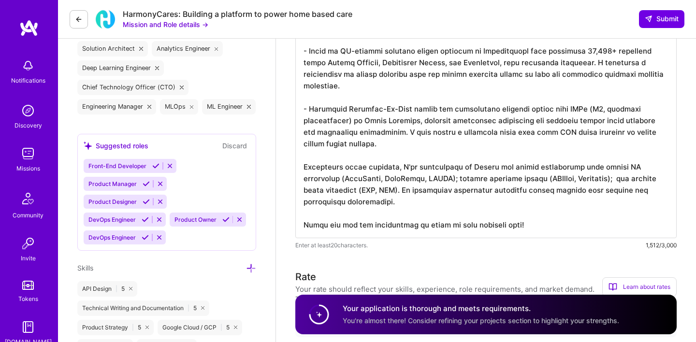
click at [465, 225] on textarea at bounding box center [486, 91] width 382 height 294
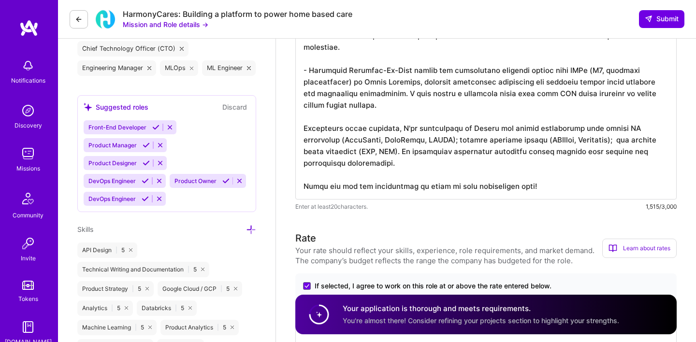
click at [620, 129] on textarea at bounding box center [486, 53] width 382 height 294
click at [441, 139] on textarea at bounding box center [486, 53] width 382 height 294
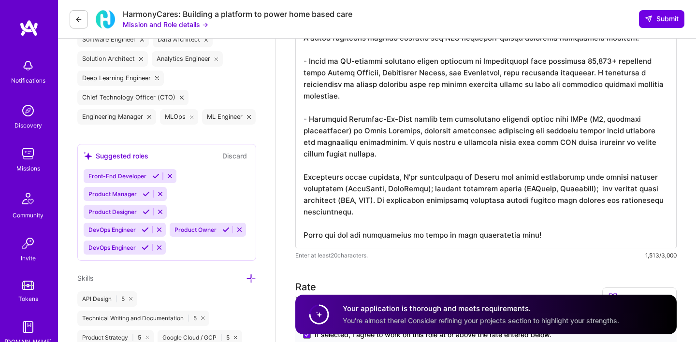
scroll to position [456, 0]
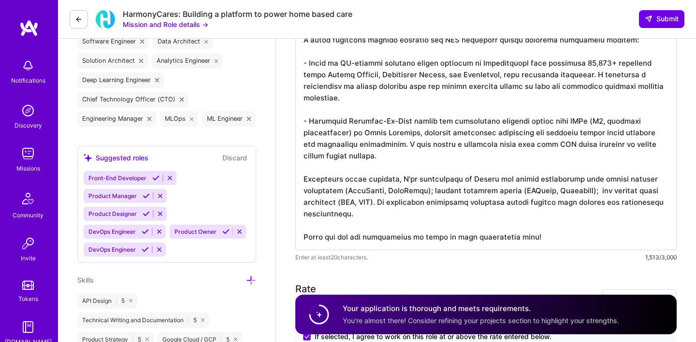
click at [346, 131] on textarea at bounding box center [486, 103] width 382 height 294
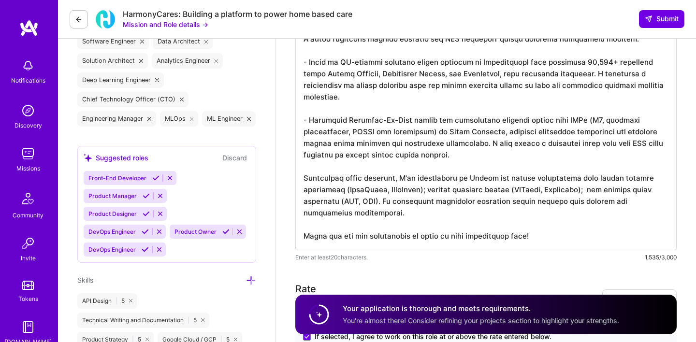
scroll to position [0, 0]
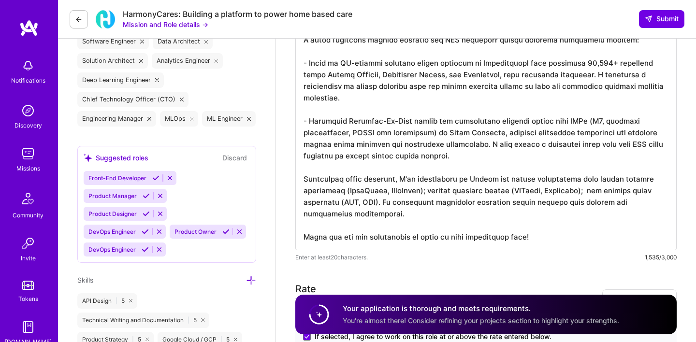
click at [525, 231] on textarea at bounding box center [486, 103] width 382 height 294
click at [524, 233] on textarea at bounding box center [486, 103] width 382 height 294
click at [186, 27] on button "Mission and Role details →" at bounding box center [166, 24] width 86 height 10
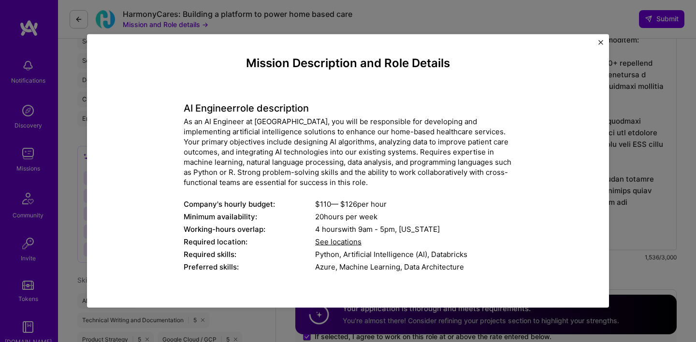
click at [600, 40] on img "Close" at bounding box center [601, 42] width 5 height 5
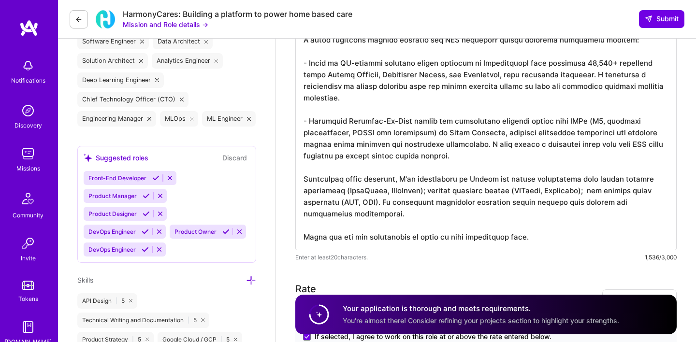
click at [555, 244] on textarea at bounding box center [486, 103] width 382 height 294
click at [185, 20] on button "Mission and Role details →" at bounding box center [166, 24] width 86 height 10
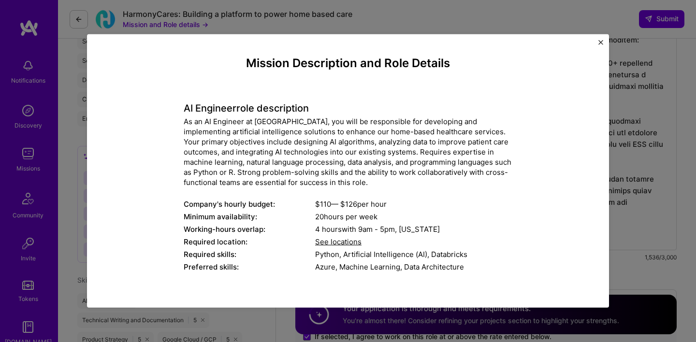
click at [599, 40] on img "Close" at bounding box center [601, 42] width 5 height 5
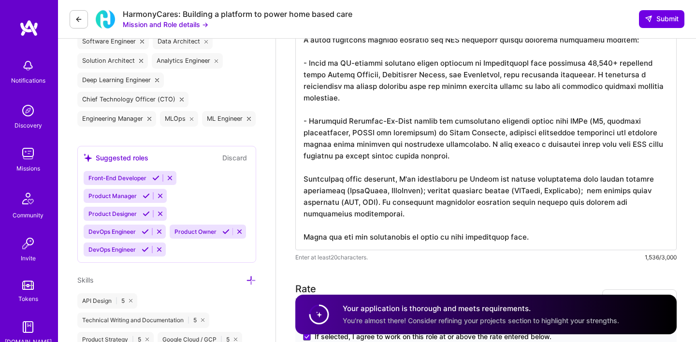
click at [537, 240] on textarea at bounding box center [486, 103] width 382 height 294
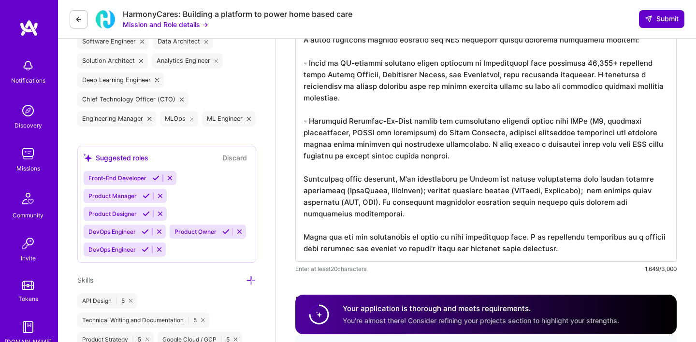
type textarea "L ipsumdolo s ametcons adipiscing elitseddoei tem InciDidu, utlab E dolor ma al…"
click at [665, 22] on span "Submit" at bounding box center [662, 19] width 34 height 10
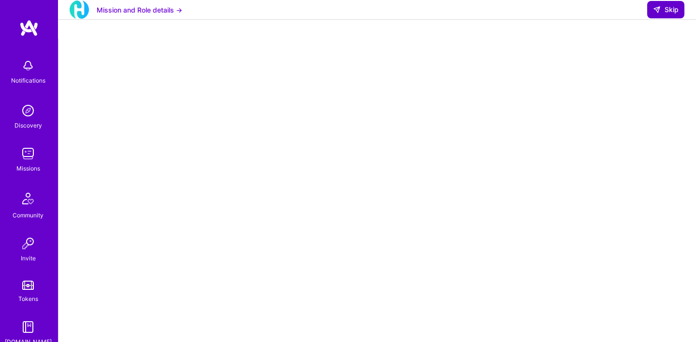
click at [658, 14] on icon at bounding box center [657, 10] width 8 height 8
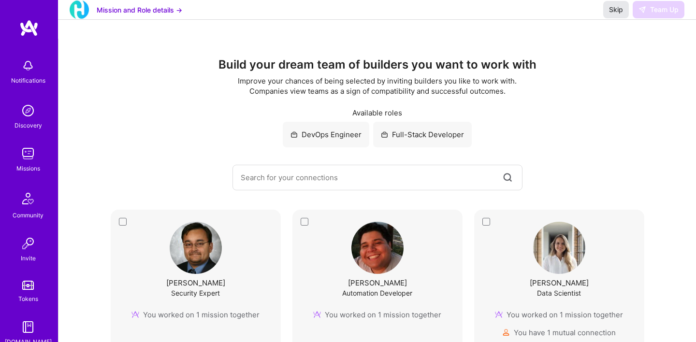
click at [613, 18] on button "Skip" at bounding box center [616, 9] width 26 height 17
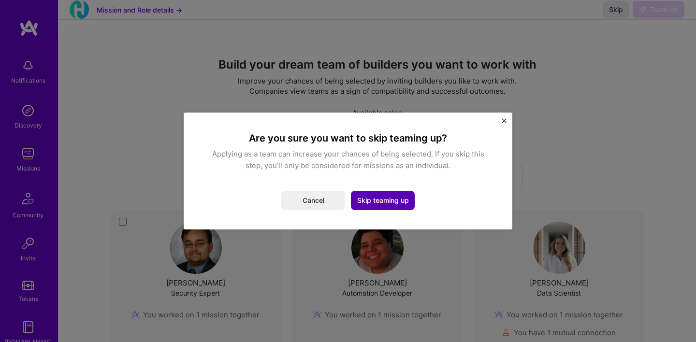
click at [372, 197] on button "Skip teaming up" at bounding box center [383, 200] width 64 height 19
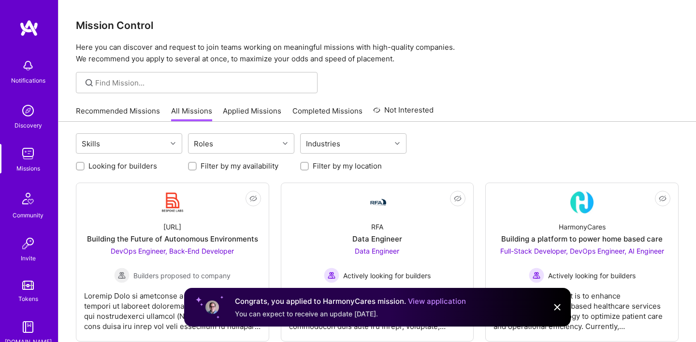
click at [419, 301] on link "View application" at bounding box center [437, 301] width 58 height 9
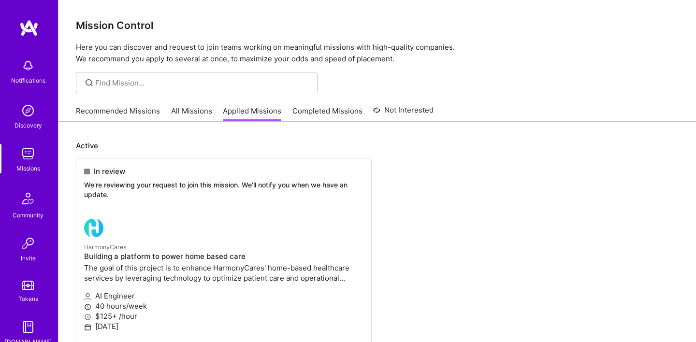
scroll to position [57, 0]
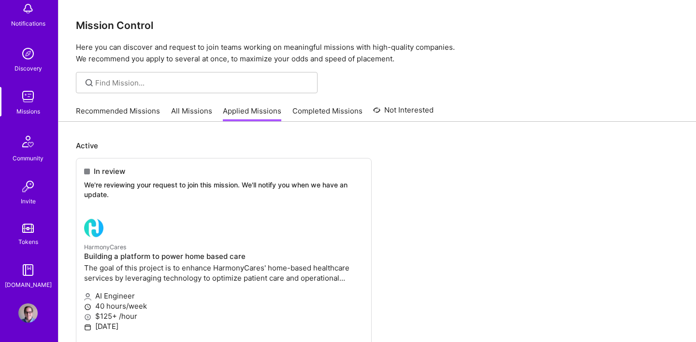
click at [28, 308] on img at bounding box center [27, 313] width 19 height 19
